Goal: Task Accomplishment & Management: Manage account settings

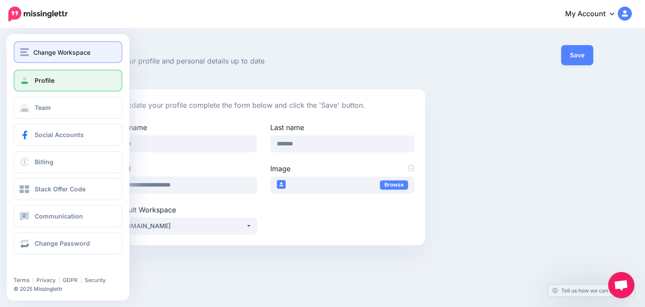
click at [56, 59] on button "Change Workspace" at bounding box center [68, 52] width 109 height 22
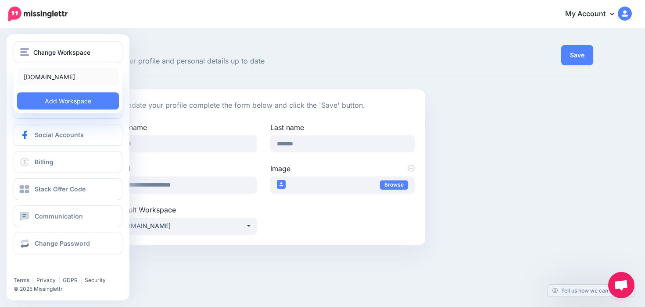
click at [59, 79] on link "[DOMAIN_NAME]" at bounding box center [68, 76] width 102 height 17
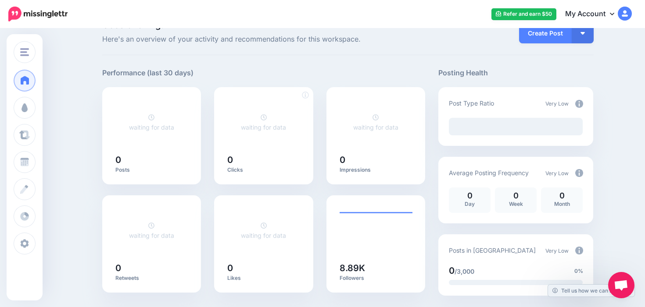
scroll to position [25, 0]
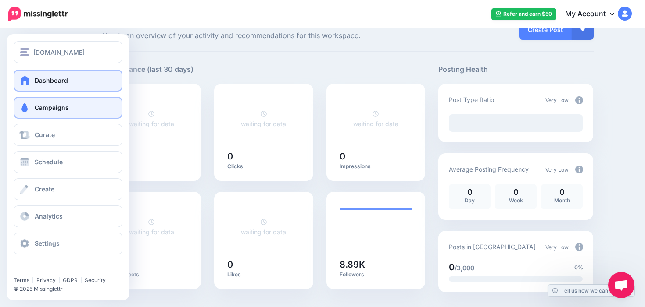
click at [29, 110] on span at bounding box center [24, 108] width 11 height 9
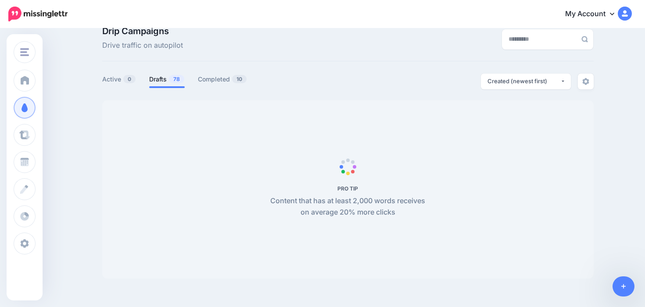
scroll to position [18, 0]
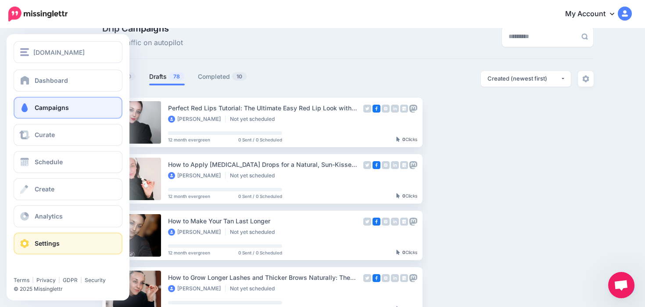
click at [25, 243] on span at bounding box center [24, 243] width 11 height 9
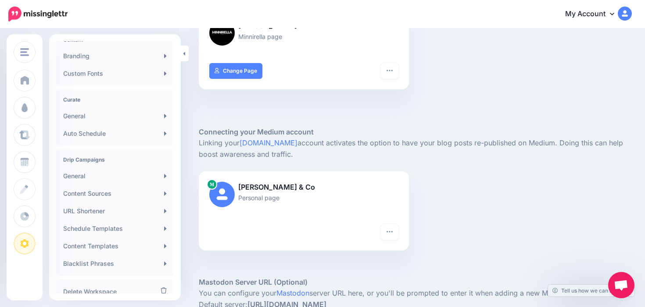
scroll to position [114, 0]
click at [387, 230] on icon "button" at bounding box center [389, 231] width 7 height 7
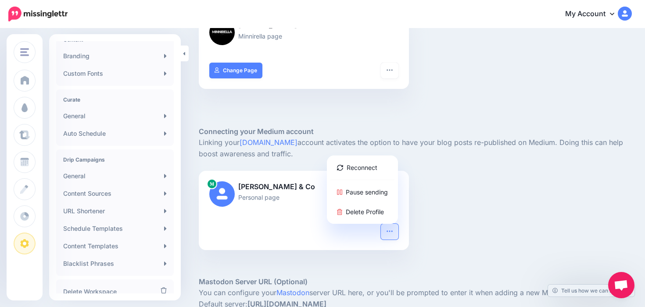
click at [431, 232] on div "[PERSON_NAME] & Co Personal page Reconnect Pause sending Delete Profile" at bounding box center [415, 211] width 446 height 80
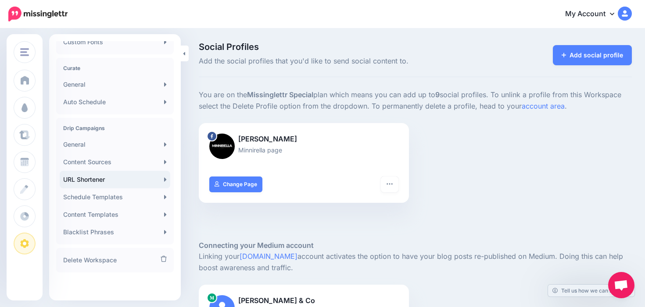
scroll to position [175, 0]
click at [81, 96] on link "Auto Schedule" at bounding box center [115, 102] width 111 height 18
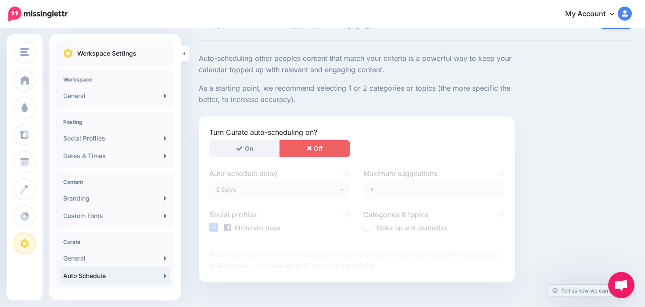
scroll to position [90, 0]
